Goal: Navigation & Orientation: Find specific page/section

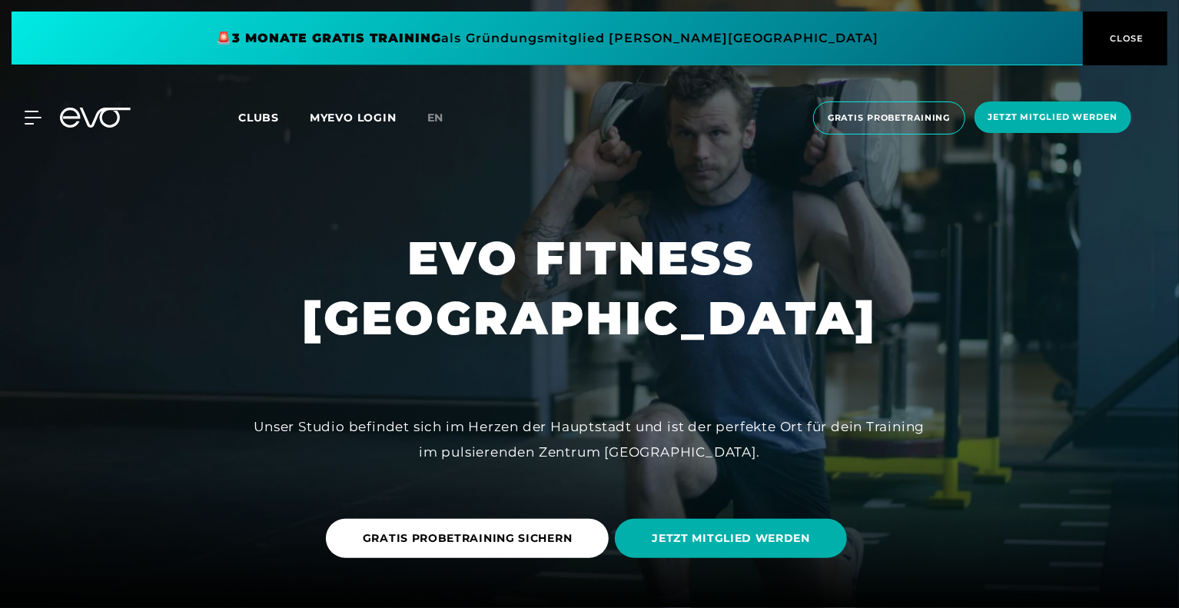
click at [1130, 25] on button "CLOSE" at bounding box center [1125, 39] width 85 height 54
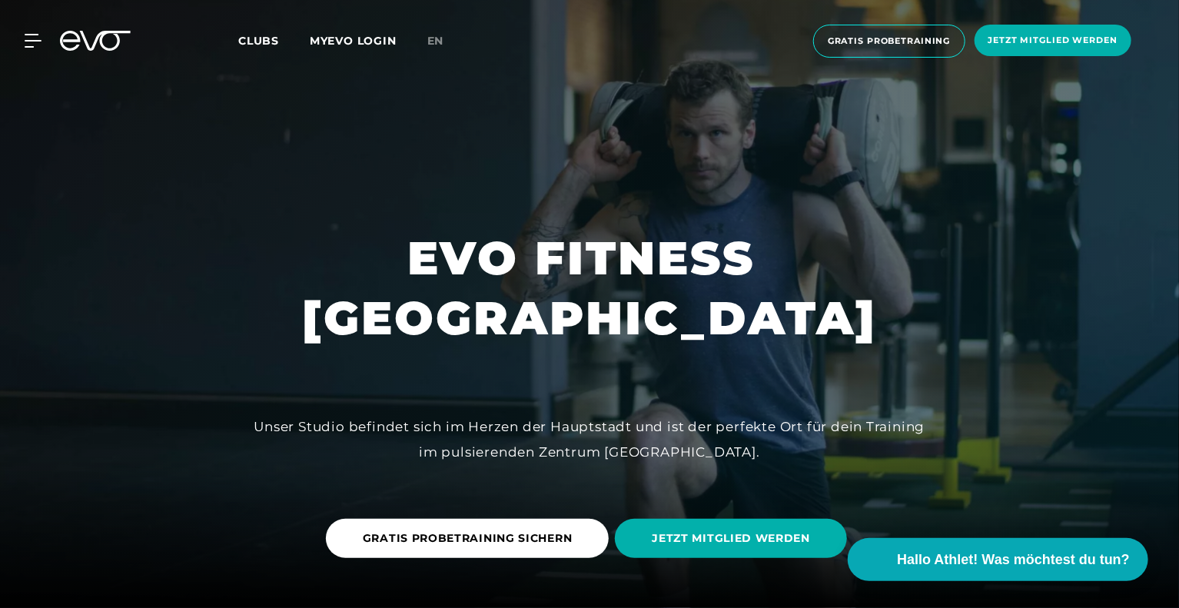
click at [261, 42] on span "Clubs" at bounding box center [258, 41] width 41 height 14
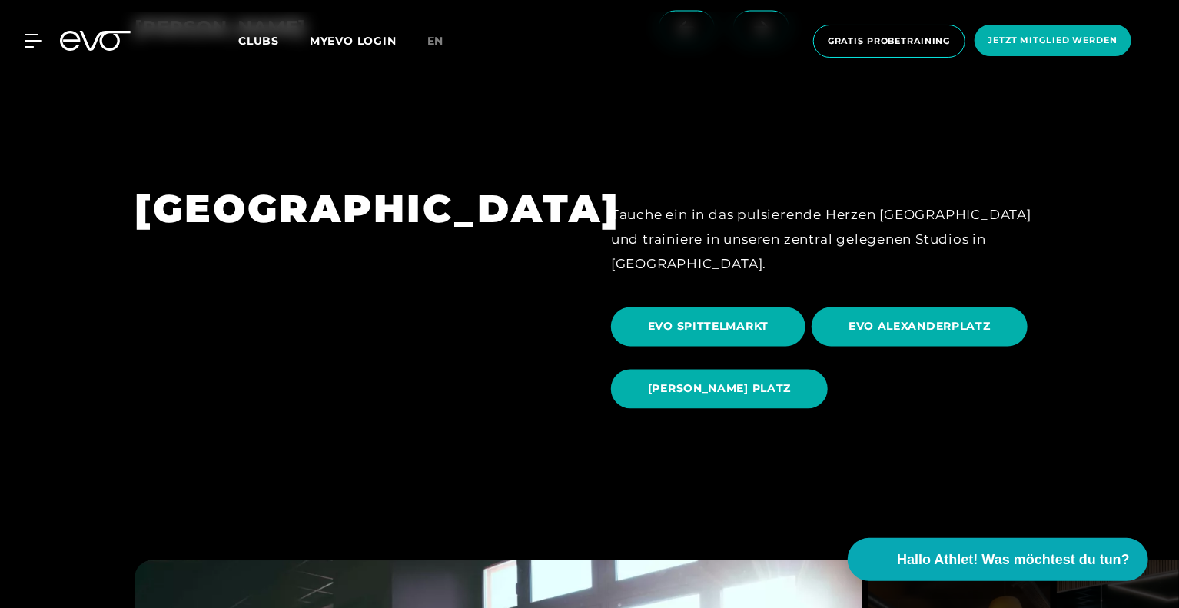
scroll to position [1460, 0]
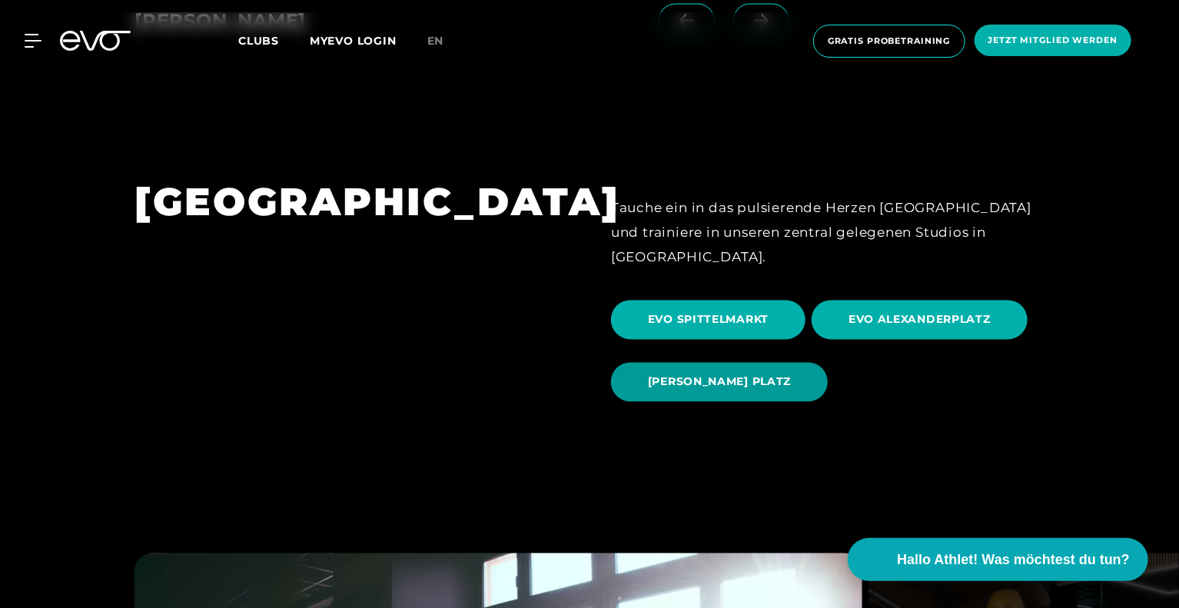
click at [726, 374] on span "[PERSON_NAME] PLATZ" at bounding box center [719, 382] width 143 height 16
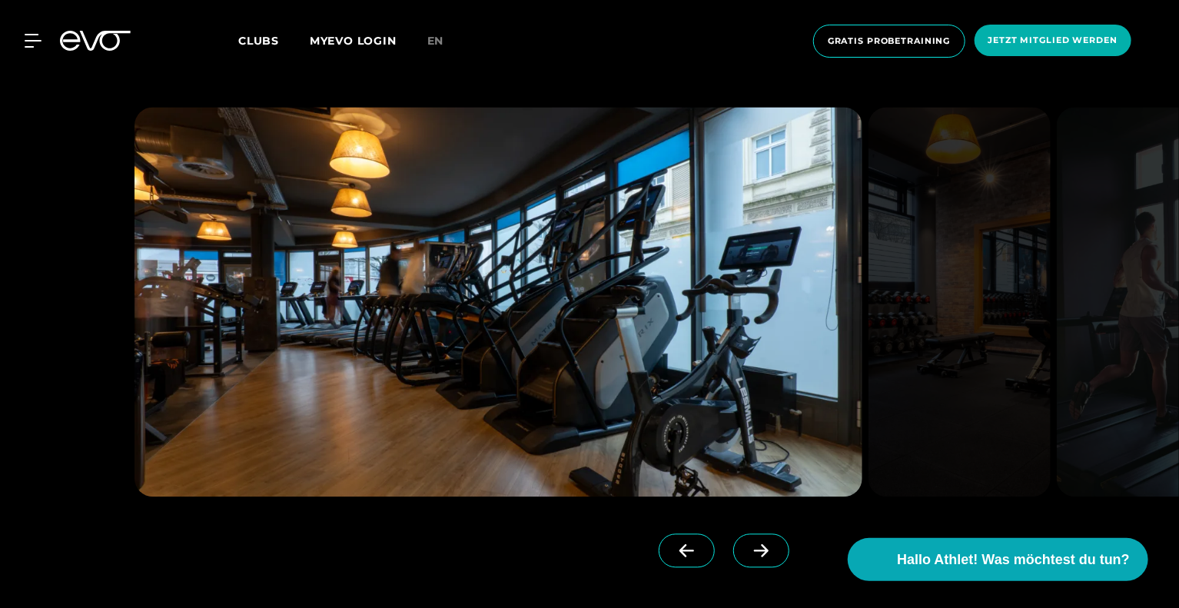
scroll to position [1460, 0]
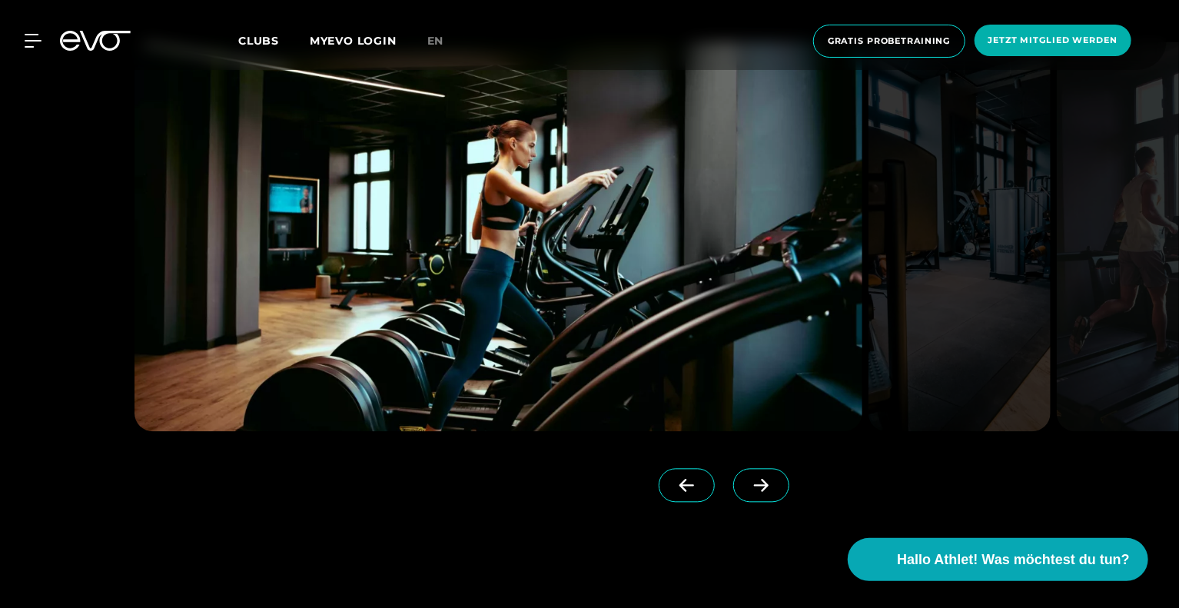
click at [744, 471] on span at bounding box center [761, 486] width 56 height 34
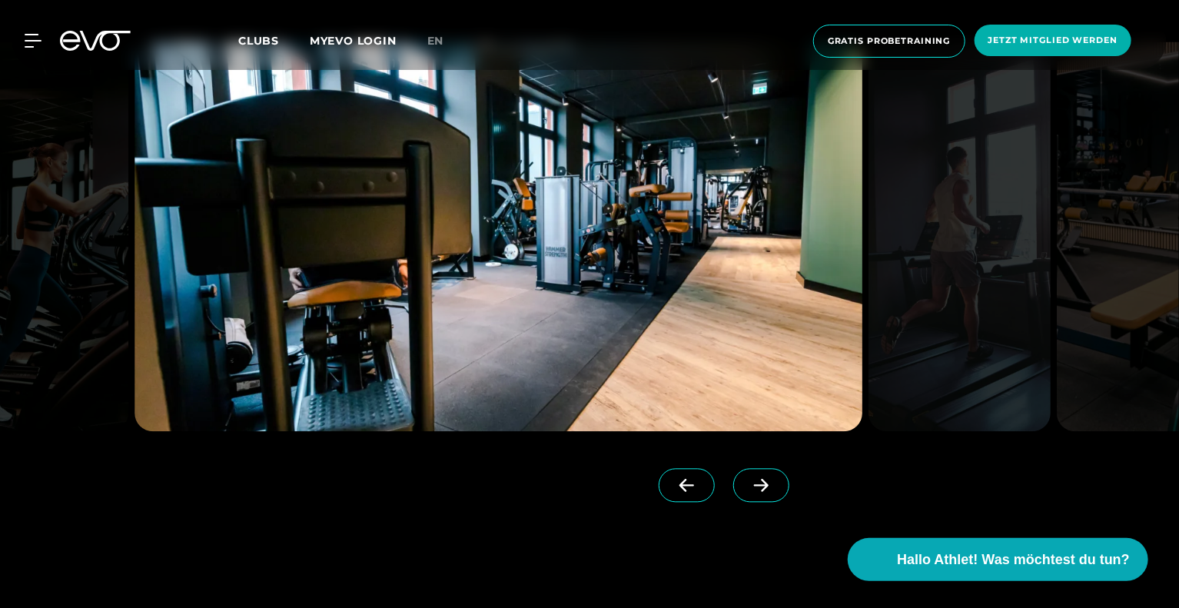
click at [748, 479] on icon at bounding box center [761, 486] width 27 height 14
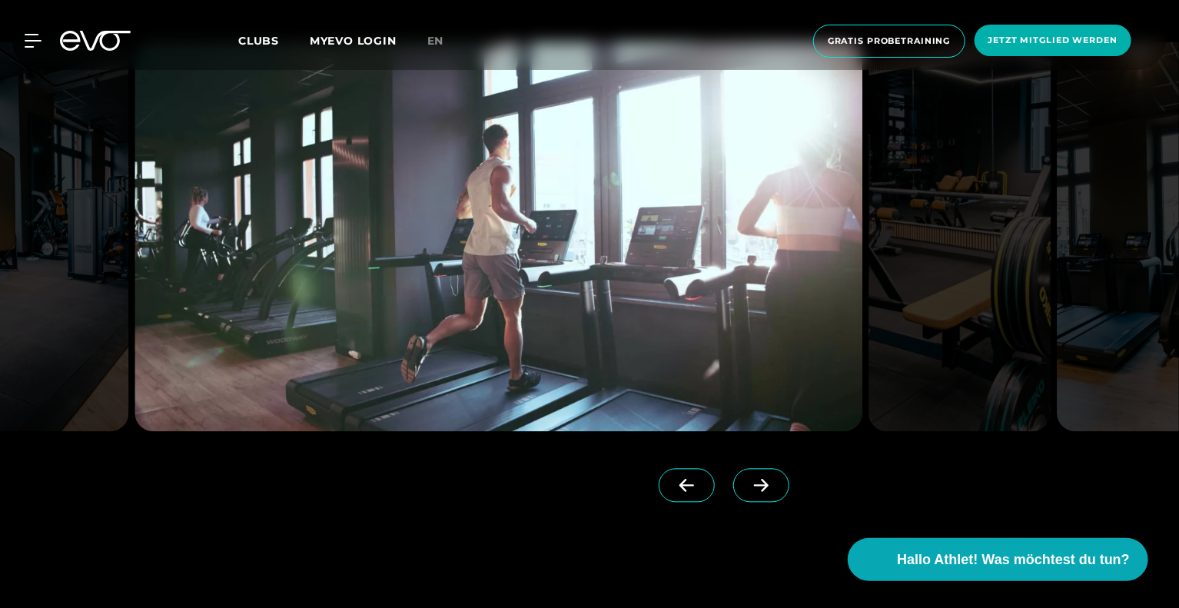
click at [748, 483] on icon at bounding box center [761, 486] width 27 height 14
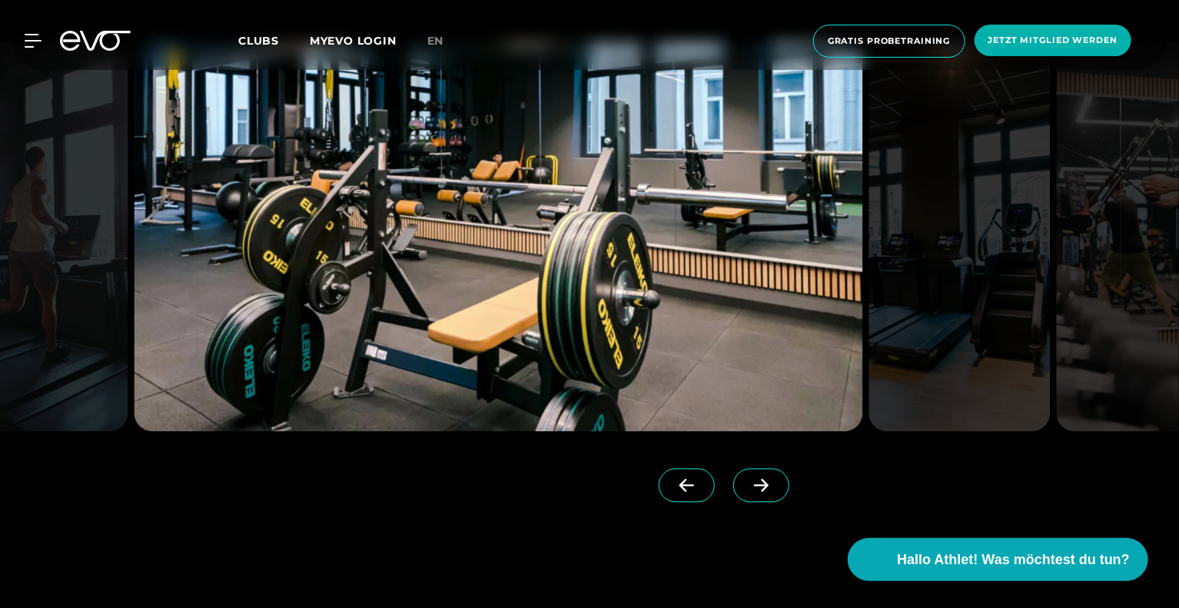
click at [748, 485] on icon at bounding box center [761, 486] width 27 height 14
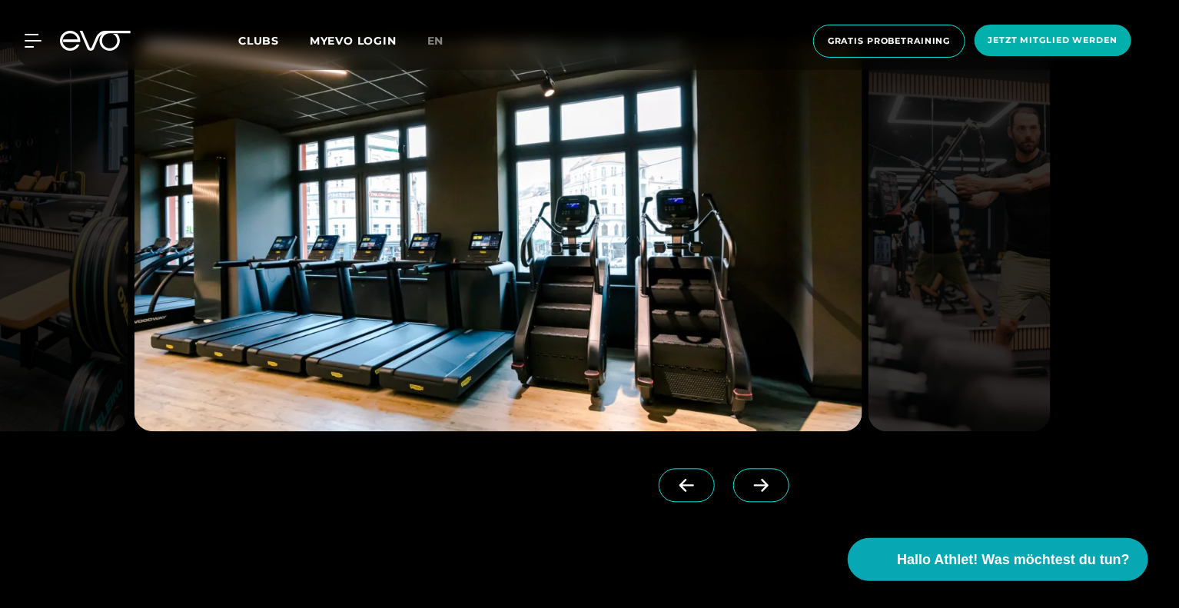
click at [754, 486] on icon at bounding box center [761, 486] width 15 height 13
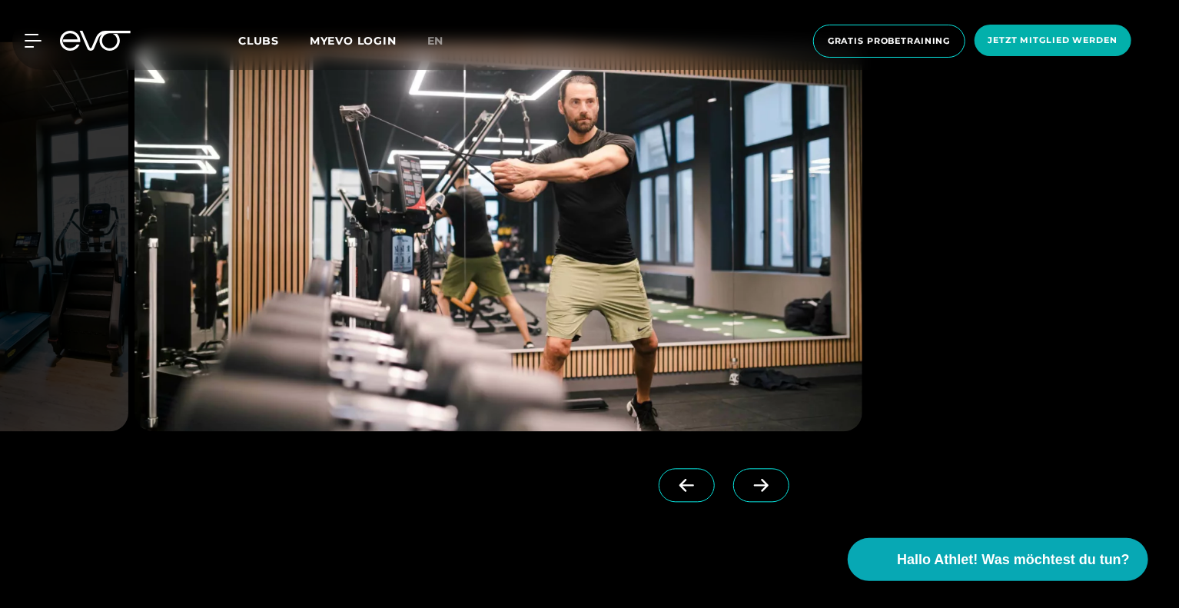
click at [754, 486] on icon at bounding box center [761, 486] width 15 height 13
